Goal: Task Accomplishment & Management: Use online tool/utility

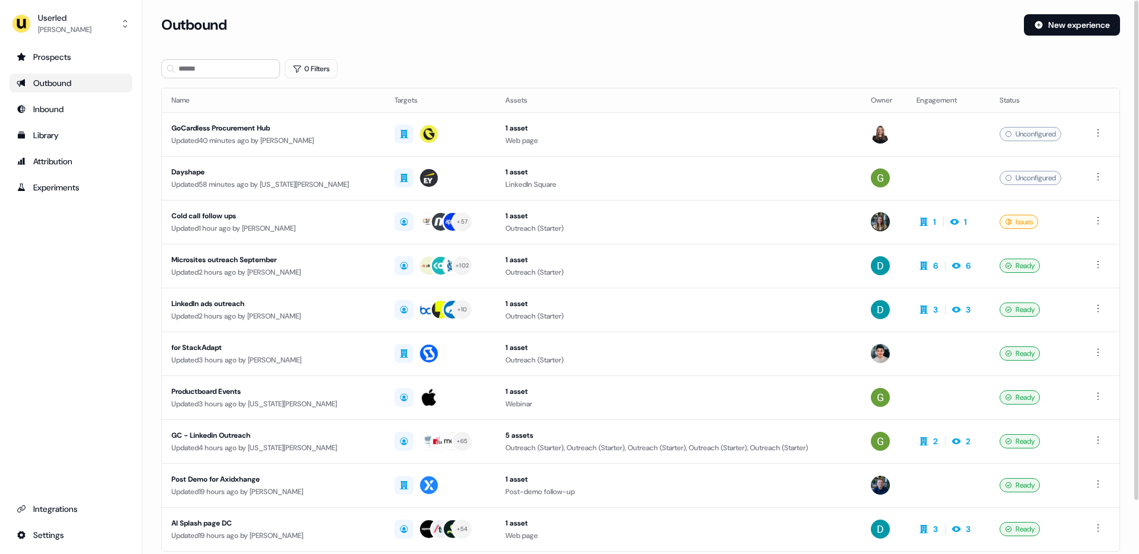
click at [100, 293] on div "Prospects Outbound Inbound Library Attribution Experiments Integrations Settings" at bounding box center [70, 295] width 123 height 497
click at [88, 29] on button "Userled Oliver Grogan" at bounding box center [70, 23] width 123 height 28
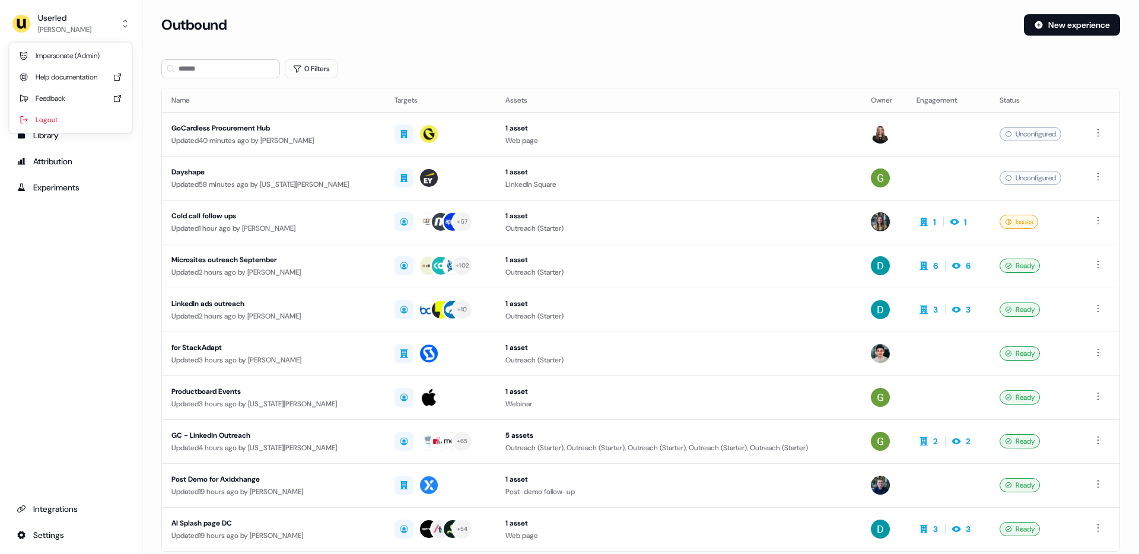
click at [76, 244] on div "Userled Oliver Grogan Impersonate (Admin) Help documentation Feedback Logout Pr…" at bounding box center [71, 277] width 142 height 554
click at [63, 21] on div "Userled" at bounding box center [64, 18] width 53 height 12
click at [56, 50] on div "Impersonate (Admin)" at bounding box center [70, 55] width 113 height 21
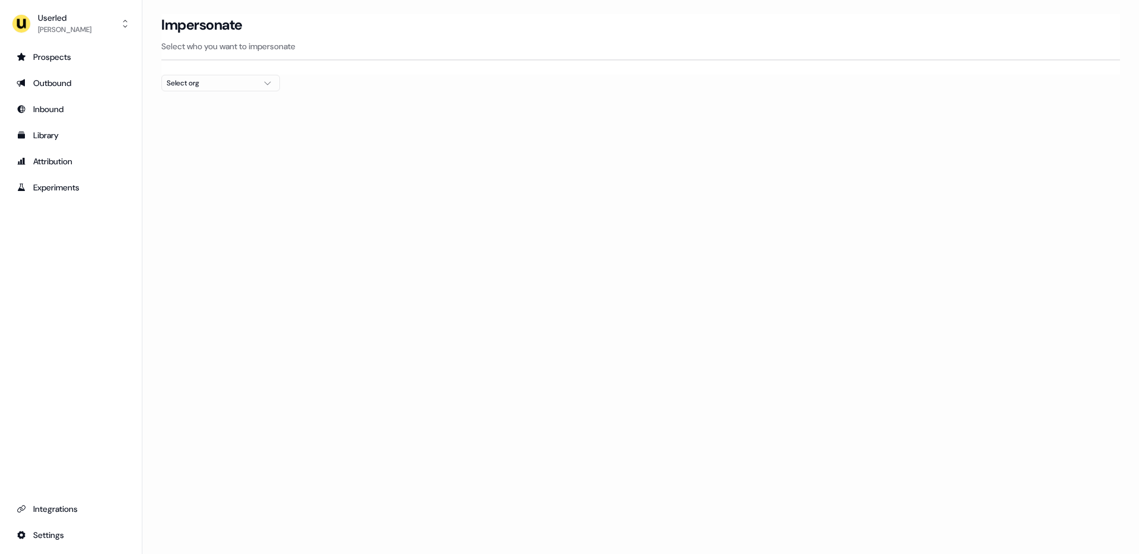
click at [223, 84] on div "Select org" at bounding box center [211, 83] width 89 height 12
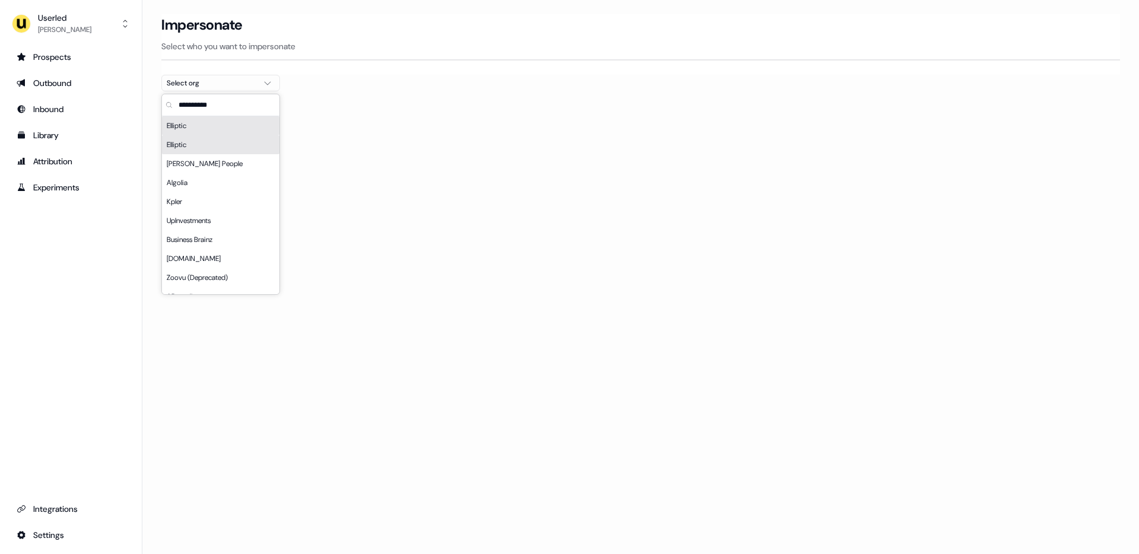
click at [199, 104] on input "text" at bounding box center [227, 104] width 103 height 21
click at [183, 112] on input "text" at bounding box center [227, 104] width 103 height 21
type input "*****"
click at [194, 148] on div "Elliptic" at bounding box center [220, 144] width 117 height 19
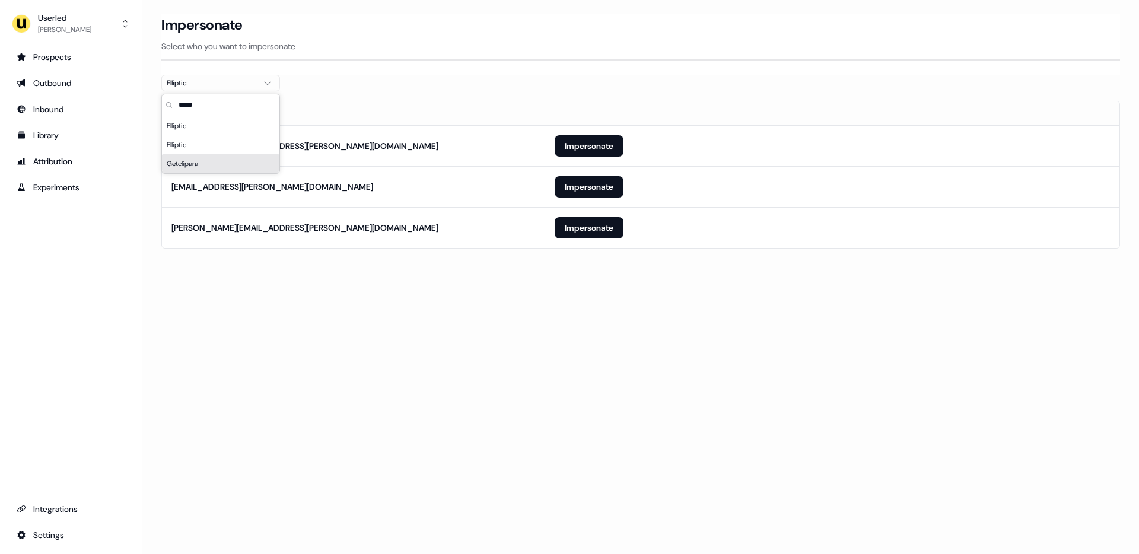
click at [409, 322] on div "Loading... Impersonate Select who you want to impersonate Elliptic Email adam.g…" at bounding box center [640, 277] width 996 height 554
click at [568, 190] on button "Impersonate" at bounding box center [589, 186] width 69 height 21
